Goal: Information Seeking & Learning: Find specific fact

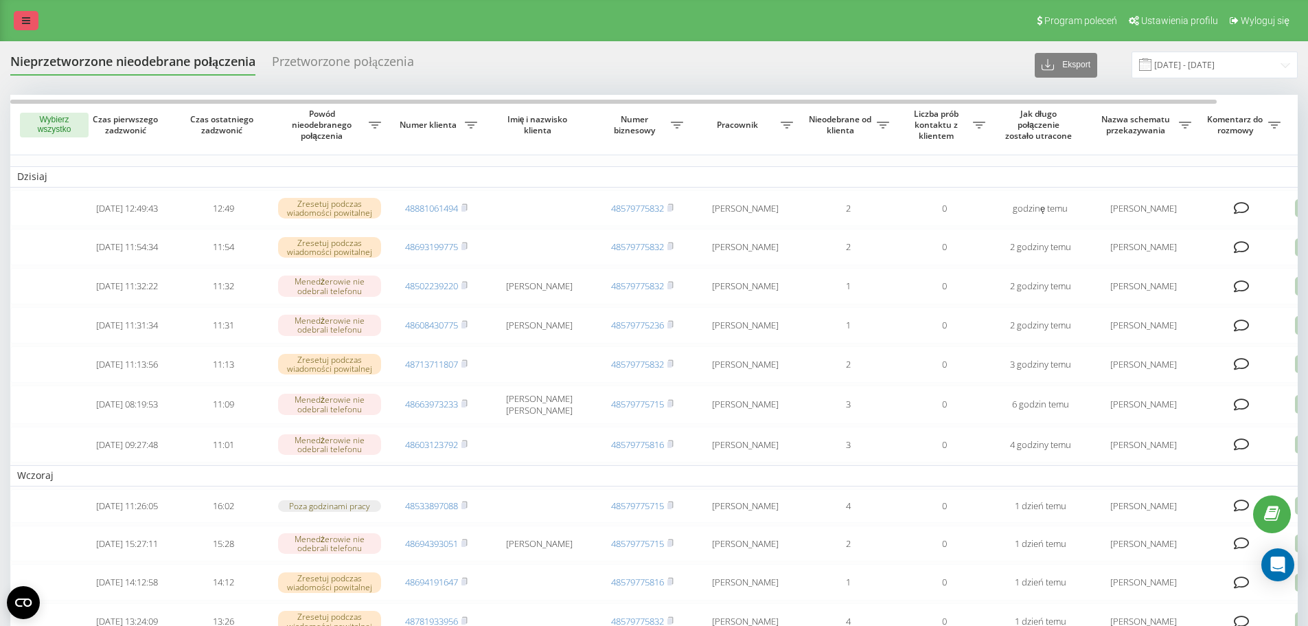
click at [30, 19] on link at bounding box center [26, 20] width 25 height 19
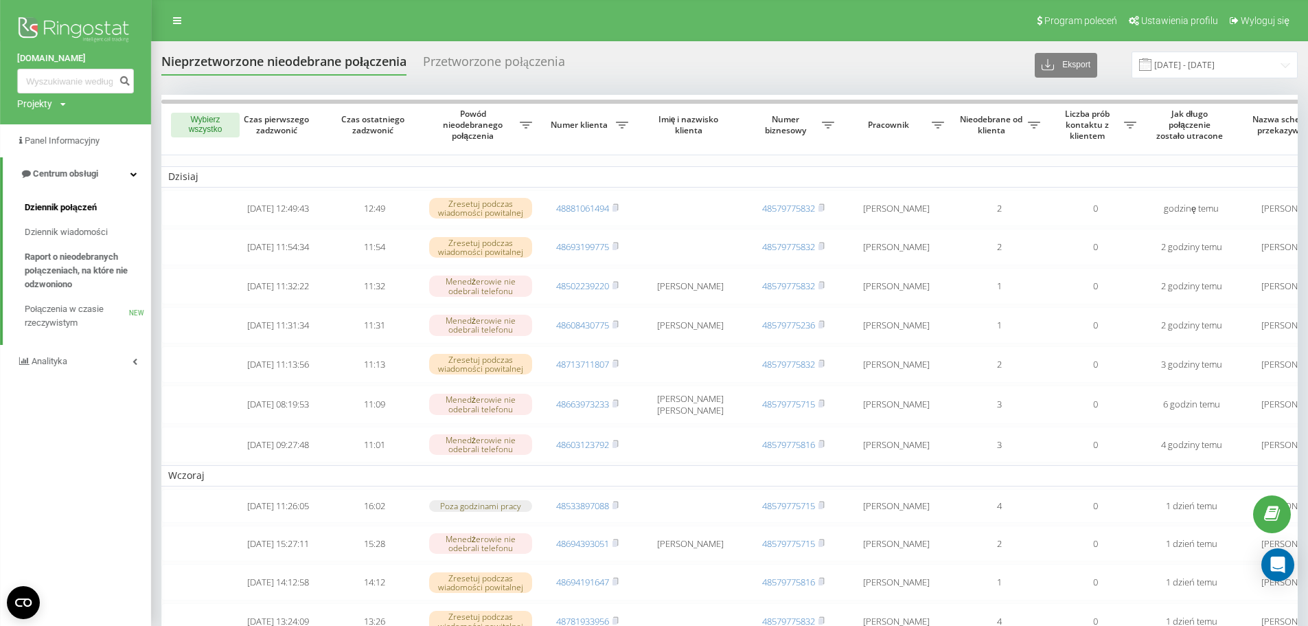
click at [41, 199] on link "Dziennik połączeń" at bounding box center [88, 207] width 126 height 25
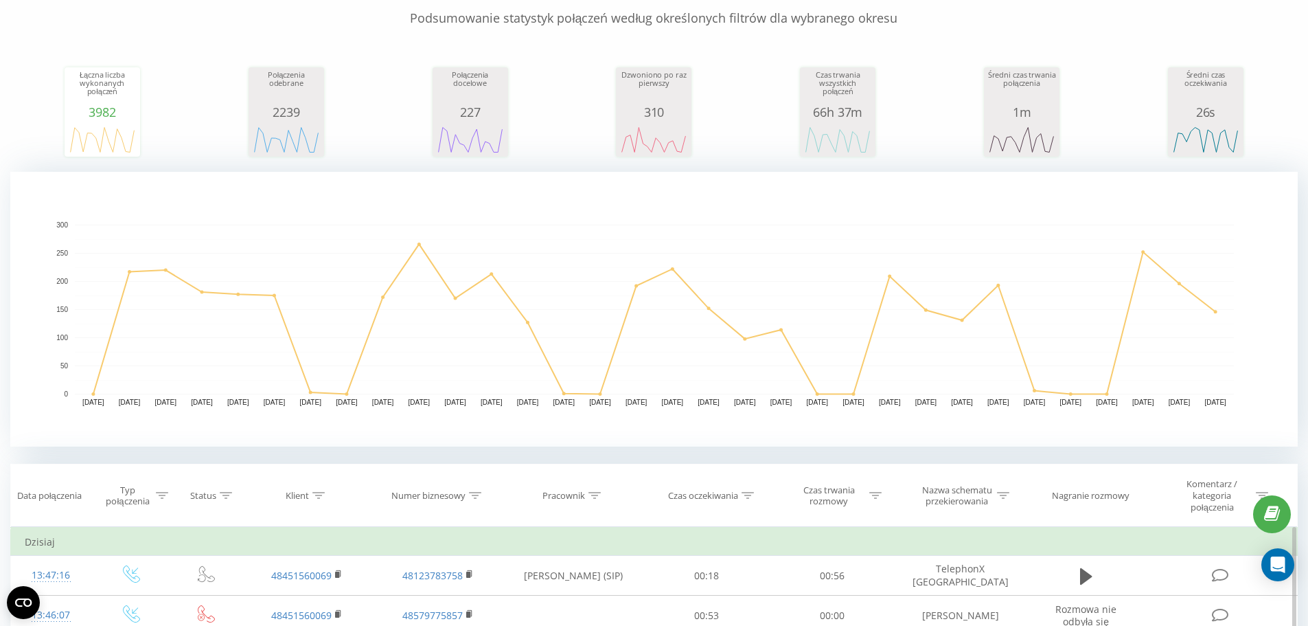
scroll to position [275, 0]
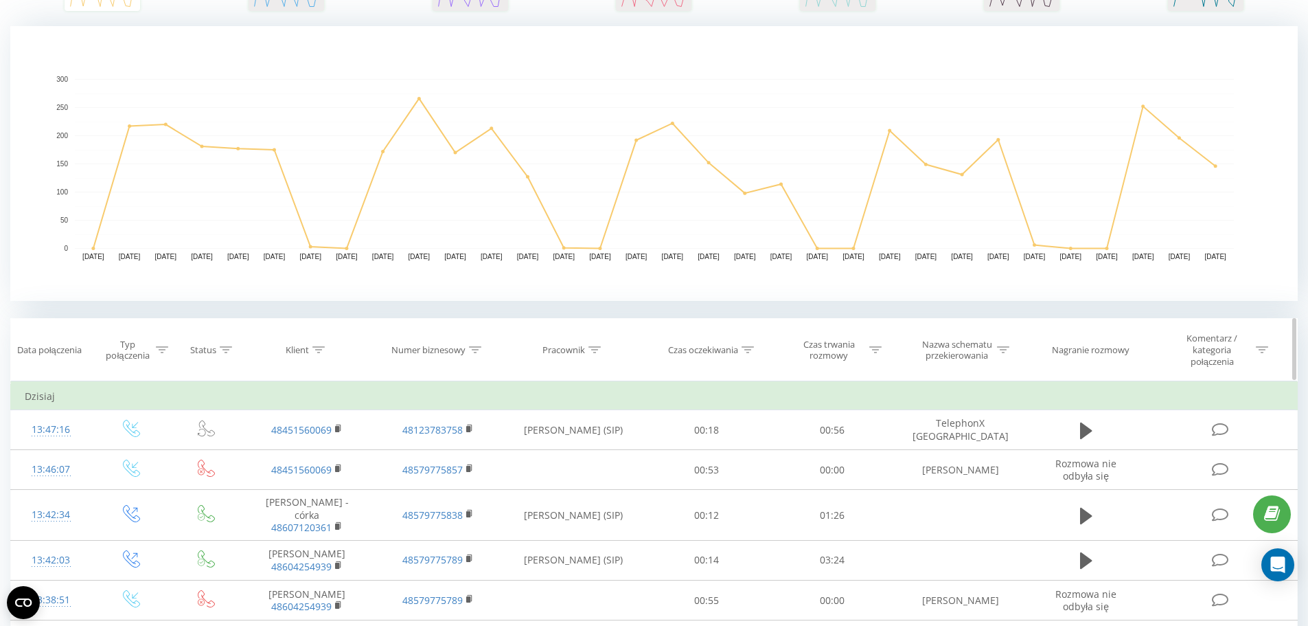
click at [591, 355] on div at bounding box center [595, 350] width 12 height 12
click at [573, 447] on input "text" at bounding box center [573, 454] width 121 height 24
type input "[PERSON_NAME]"
click at [611, 486] on span "OK" at bounding box center [603, 480] width 38 height 21
